Goal: Check status: Check status

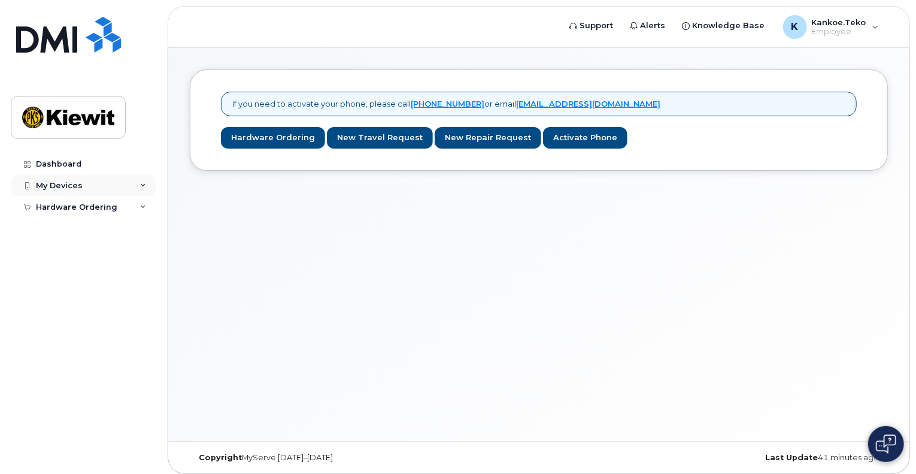
click at [78, 181] on div "My Devices" at bounding box center [59, 186] width 47 height 10
click at [83, 242] on div "Dashboard My Devices Add Device Hardware Ordering My Orders New Order" at bounding box center [85, 304] width 148 height 302
drag, startPoint x: 79, startPoint y: 247, endPoint x: 99, endPoint y: 225, distance: 30.5
click at [99, 225] on div "Dashboard My Devices Add Device Hardware Ordering My Orders New Order" at bounding box center [85, 304] width 148 height 302
click at [110, 232] on div "Hardware Ordering" at bounding box center [76, 230] width 81 height 10
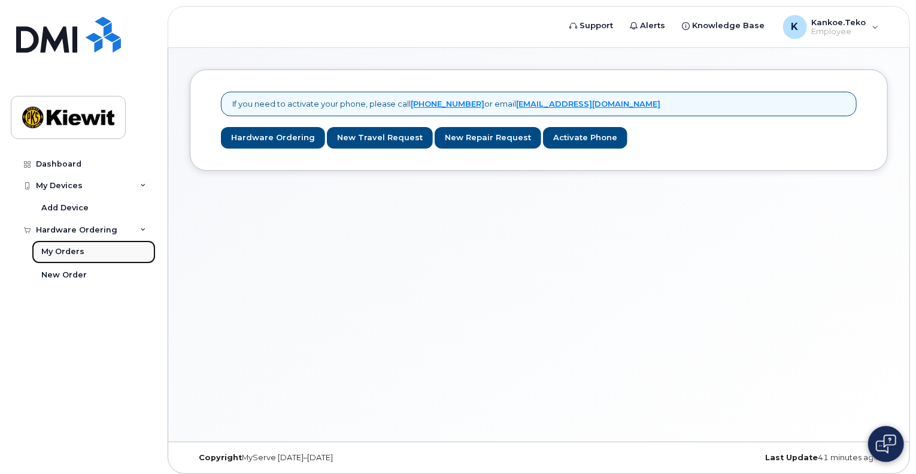
click at [63, 249] on div "My Orders" at bounding box center [62, 251] width 43 height 11
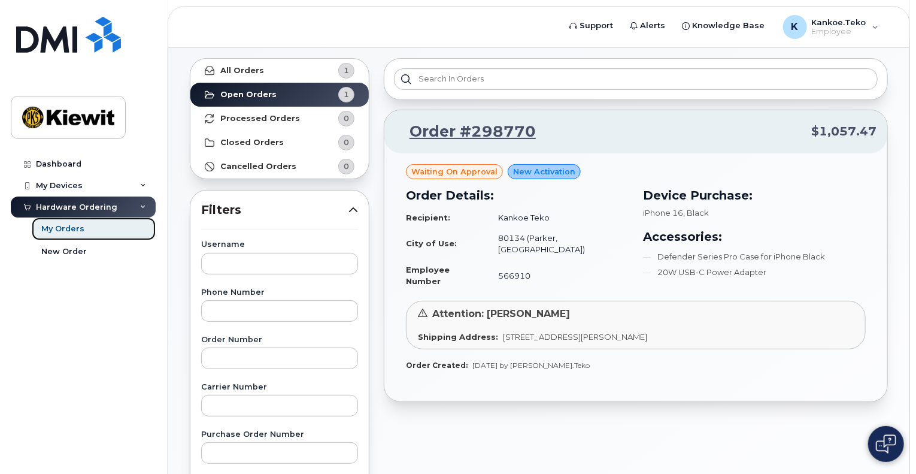
scroll to position [52, 0]
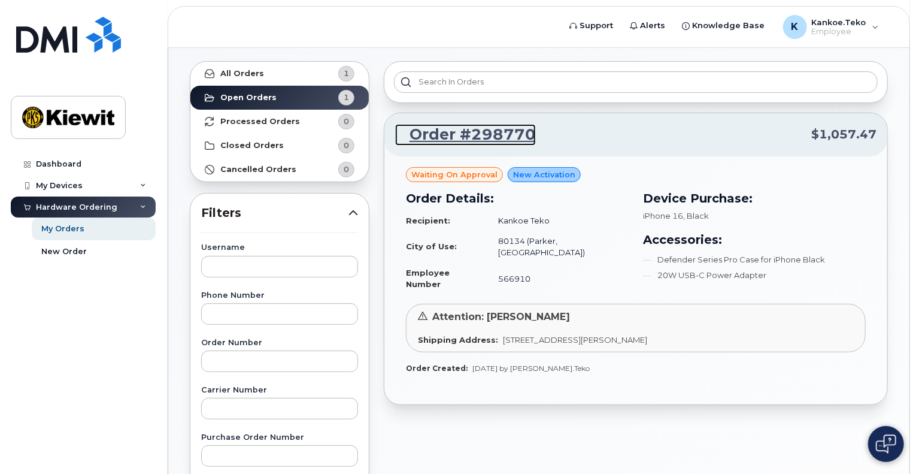
click at [461, 140] on link "Order #298770" at bounding box center [465, 135] width 141 height 22
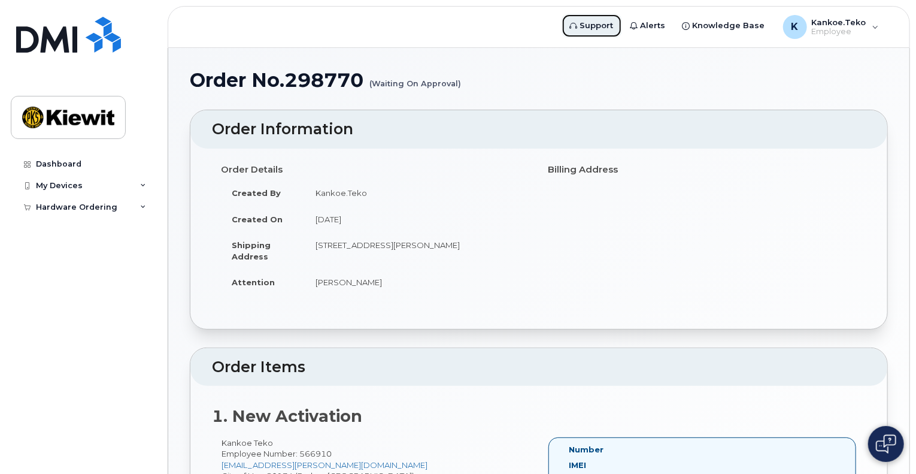
click at [595, 23] on span "Support" at bounding box center [597, 26] width 34 height 12
